Goal: Task Accomplishment & Management: Complete application form

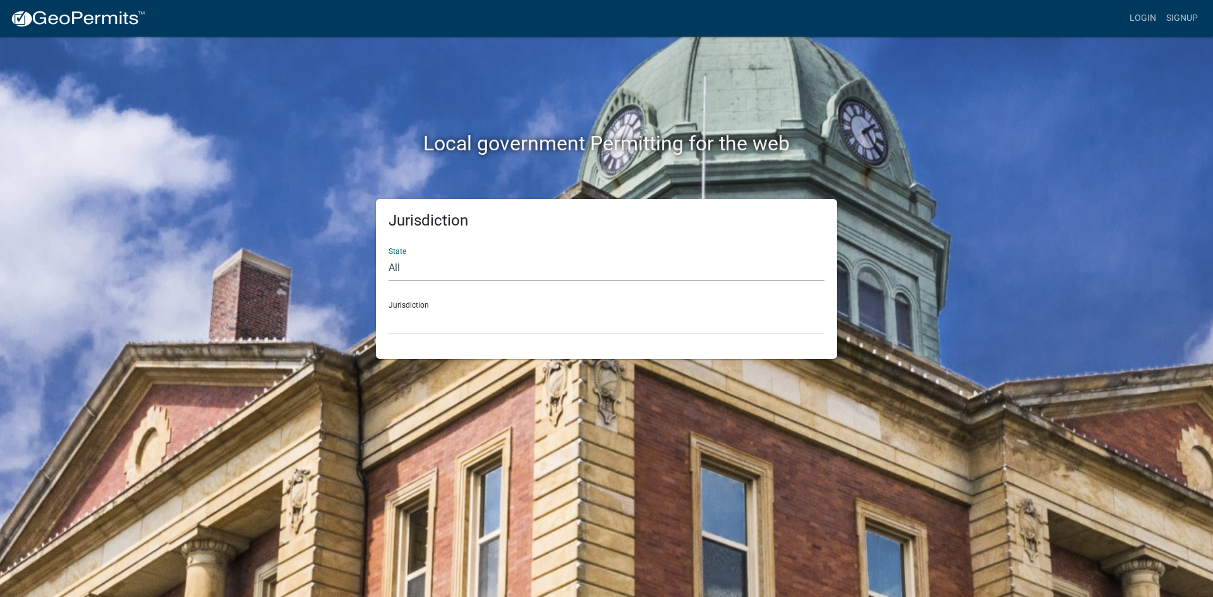
click at [409, 263] on select "All Colorado Georgia Indiana Iowa Kansas Minnesota Ohio South Carolina Wisconsin" at bounding box center [607, 268] width 436 height 26
select select "Iowa"
click at [389, 255] on select "All Colorado Georgia Indiana Iowa Kansas Minnesota Ohio South Carolina Wisconsin" at bounding box center [607, 268] width 436 height 26
drag, startPoint x: 436, startPoint y: 308, endPoint x: 436, endPoint y: 320, distance: 12.0
click at [436, 309] on select "Boone County, Iowa Butler County, Iowa Cerro Gordo County, Iowa City of Harlan,…" at bounding box center [607, 322] width 436 height 26
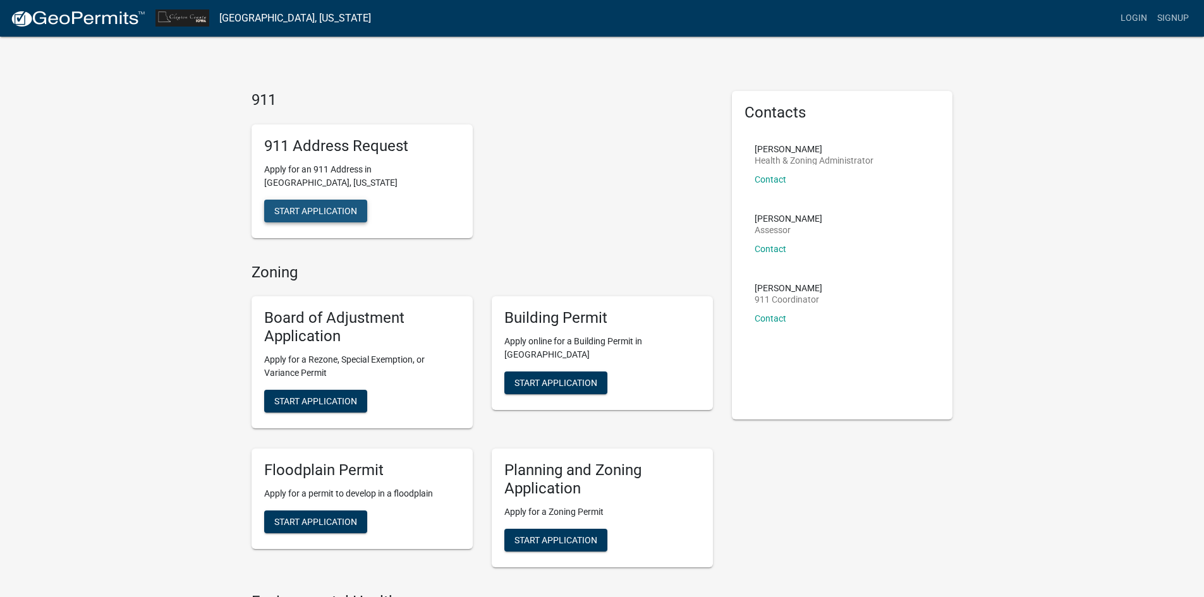
click at [332, 205] on span "Start Application" at bounding box center [315, 210] width 83 height 10
